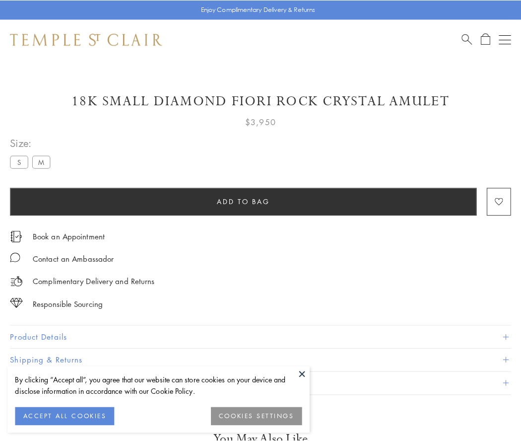
scroll to position [59, 0]
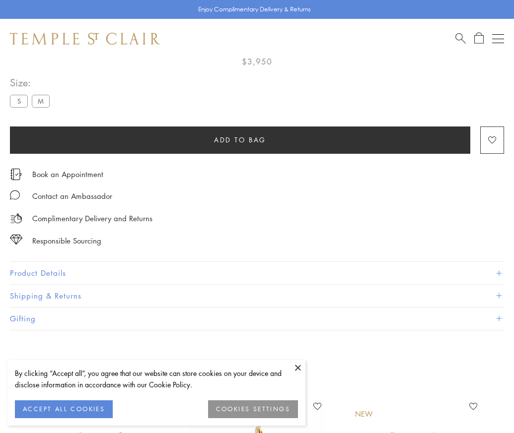
click at [240, 139] on span "Add to bag" at bounding box center [240, 140] width 52 height 11
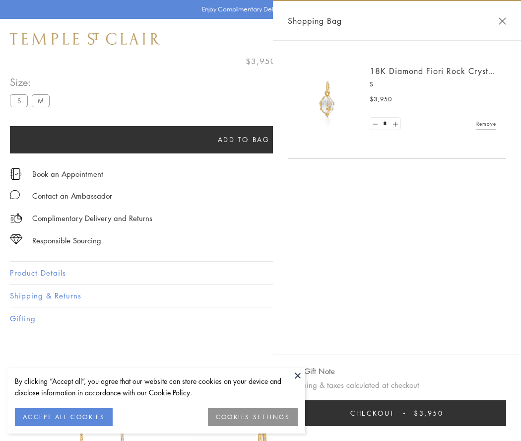
click at [405, 413] on span "submit" at bounding box center [404, 413] width 1 height 1
